Goal: Task Accomplishment & Management: Manage account settings

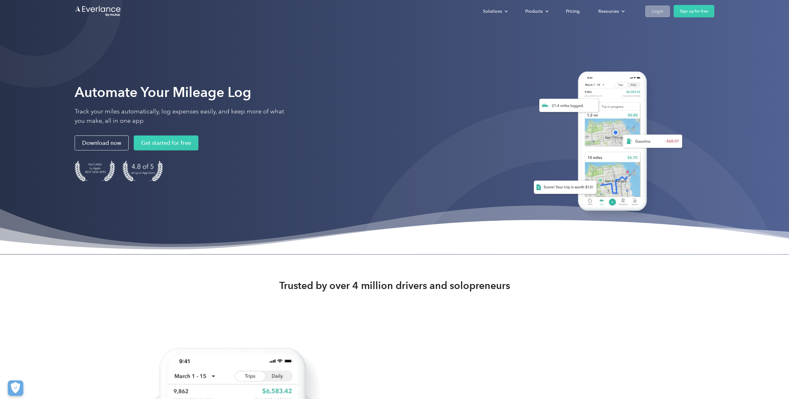
click at [660, 10] on div "Login" at bounding box center [658, 11] width 12 height 8
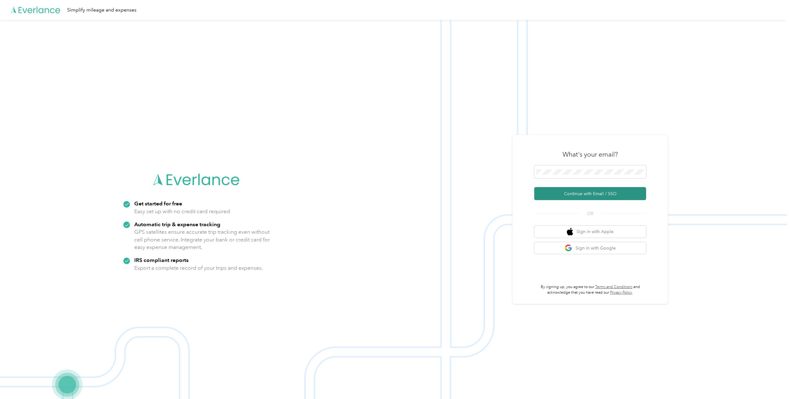
click at [579, 200] on button "Continue with Email / SSO" at bounding box center [590, 193] width 112 height 13
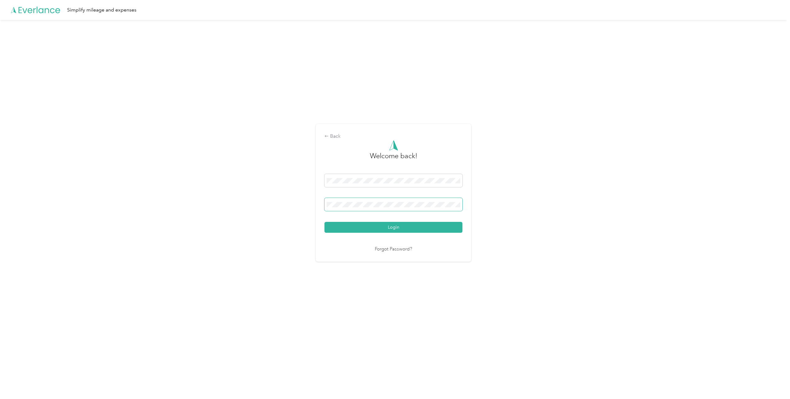
click at [387, 201] on span at bounding box center [394, 204] width 138 height 13
click at [325, 222] on button "Login" at bounding box center [394, 227] width 138 height 11
